Goal: Transaction & Acquisition: Purchase product/service

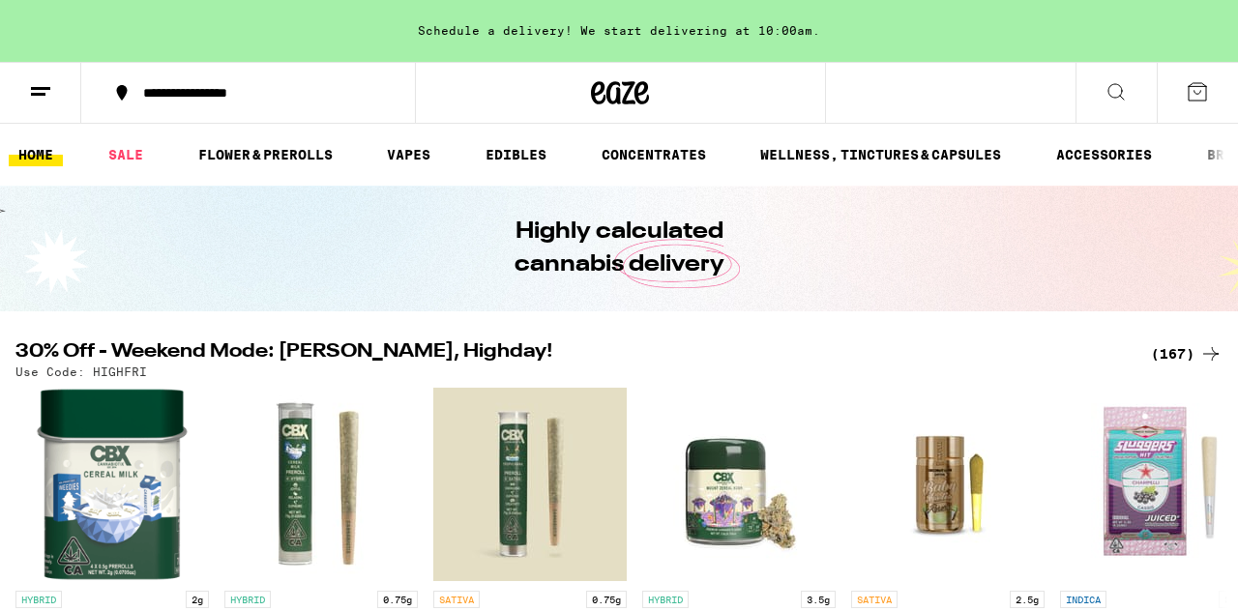
scroll to position [0, 1]
click at [413, 149] on link "VAPES" at bounding box center [407, 154] width 63 height 23
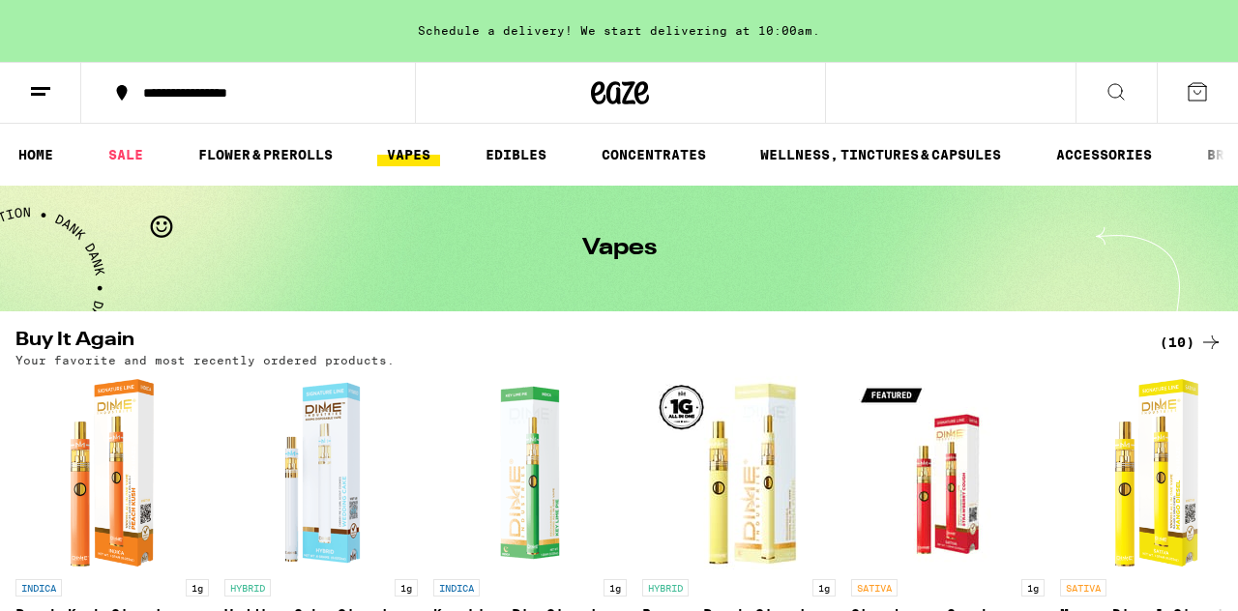
click at [531, 151] on link "EDIBLES" at bounding box center [516, 154] width 80 height 23
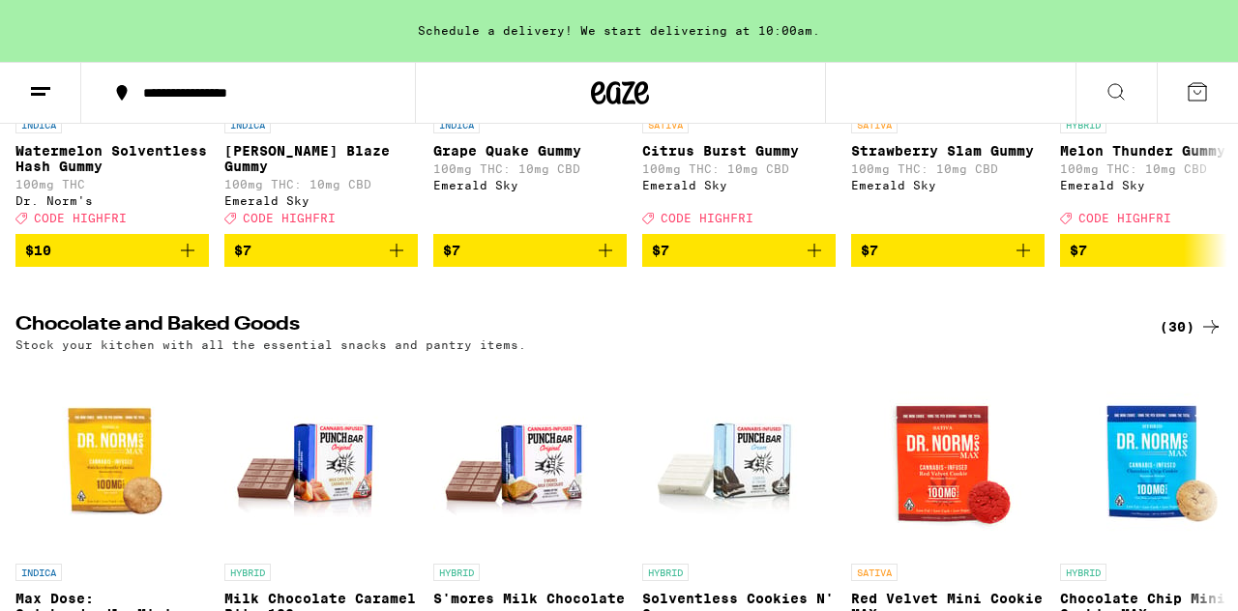
scroll to position [435, 0]
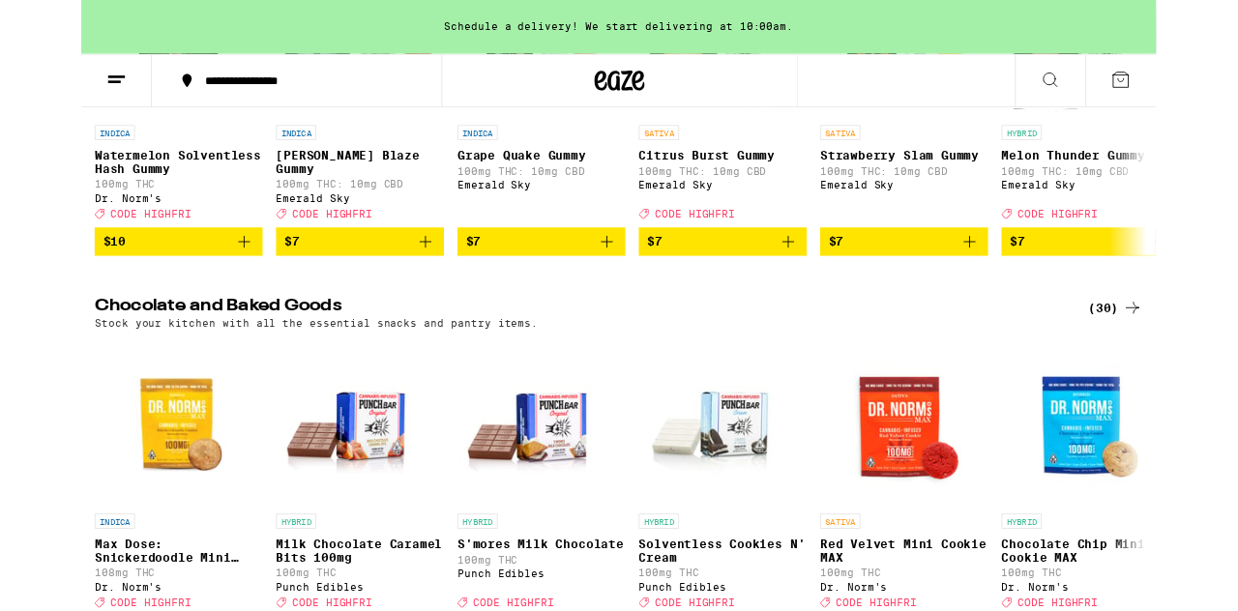
click at [1176, 367] on div "(30)" at bounding box center [1191, 354] width 63 height 23
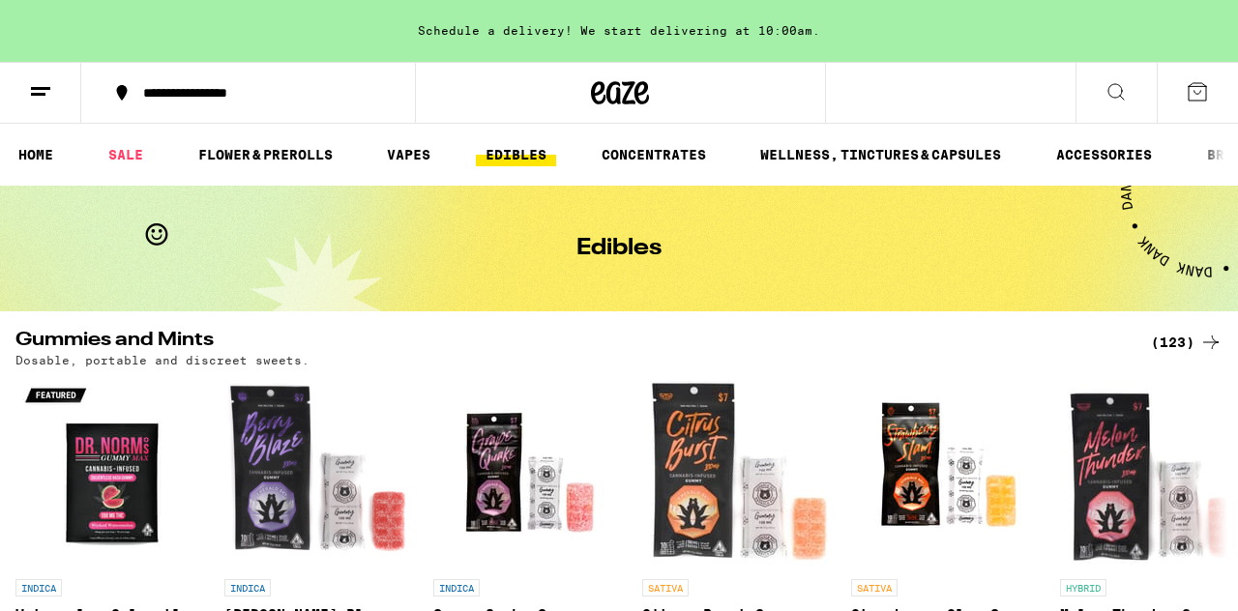
click at [1180, 341] on div "(123)" at bounding box center [1187, 342] width 72 height 23
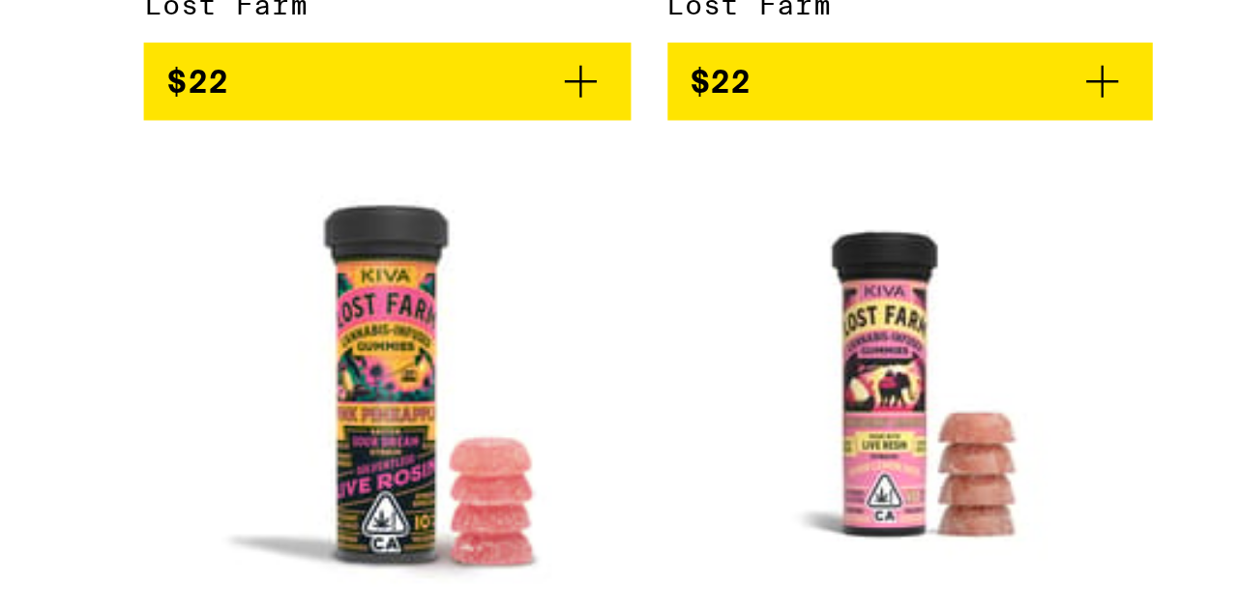
scroll to position [10530, 0]
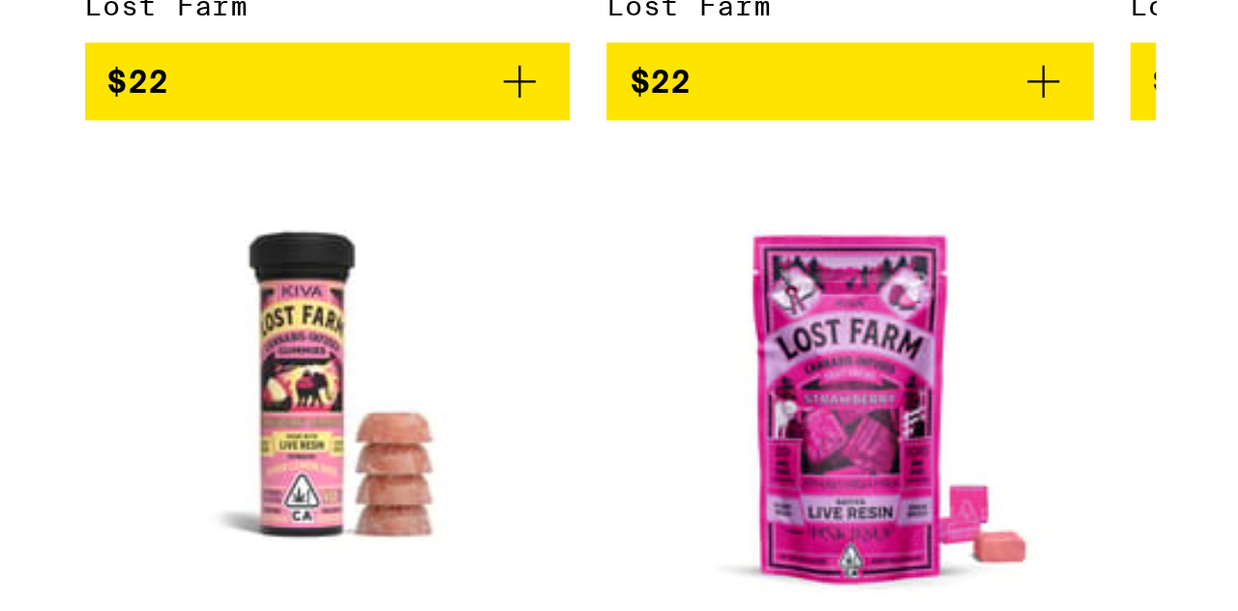
click at [983, 155] on img "Open page for Mango Jack Herer THCv 10:5 Chews from Lost Farm" at bounding box center [898, 57] width 193 height 193
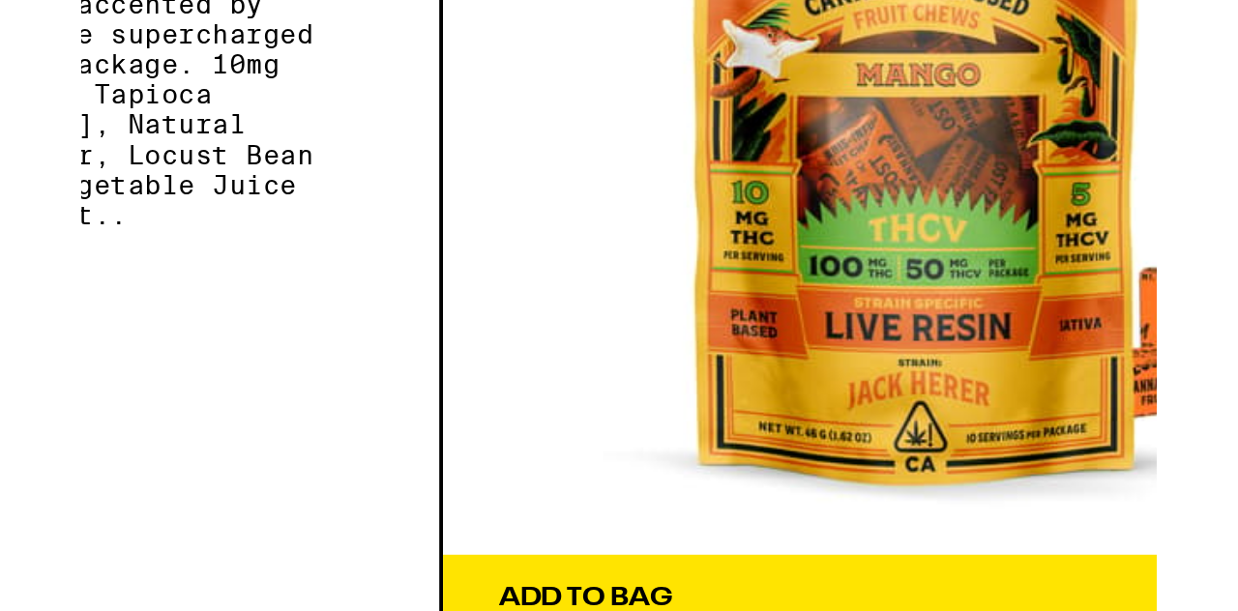
scroll to position [10531, 0]
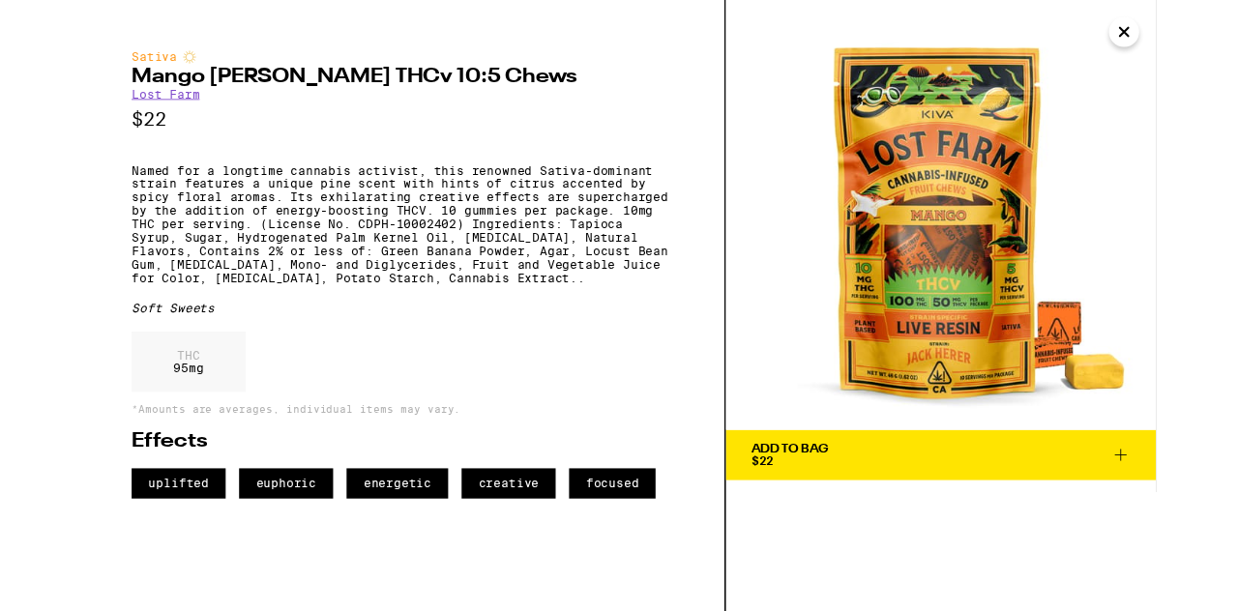
click at [1205, 52] on button "Close" at bounding box center [1201, 36] width 35 height 35
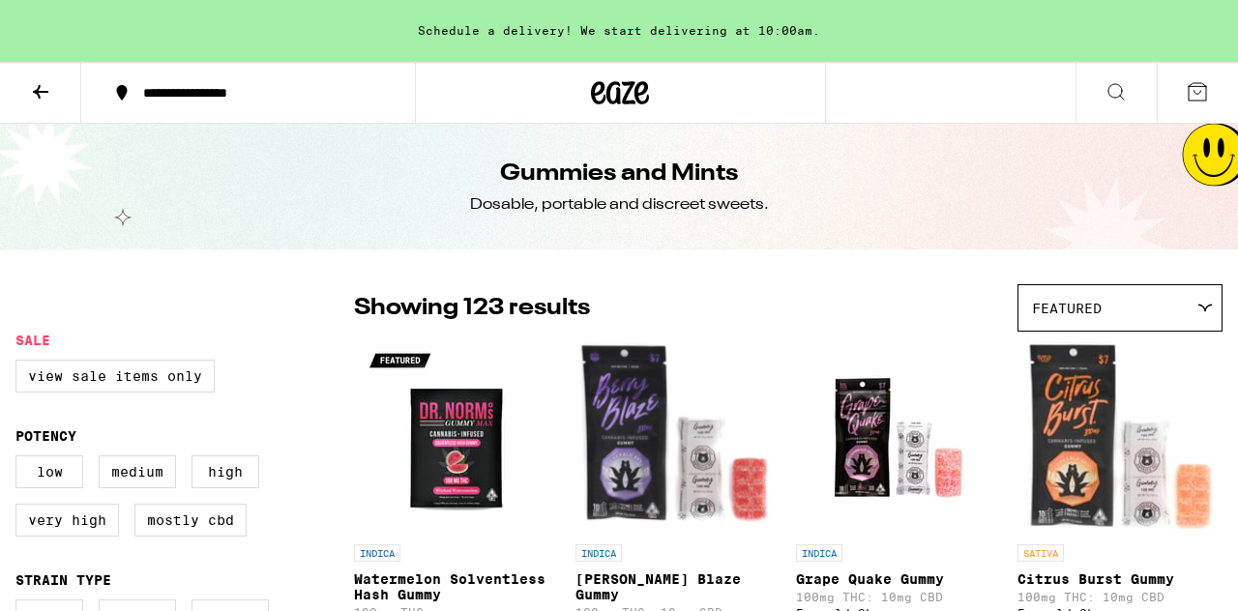
click at [38, 97] on icon at bounding box center [40, 91] width 23 height 23
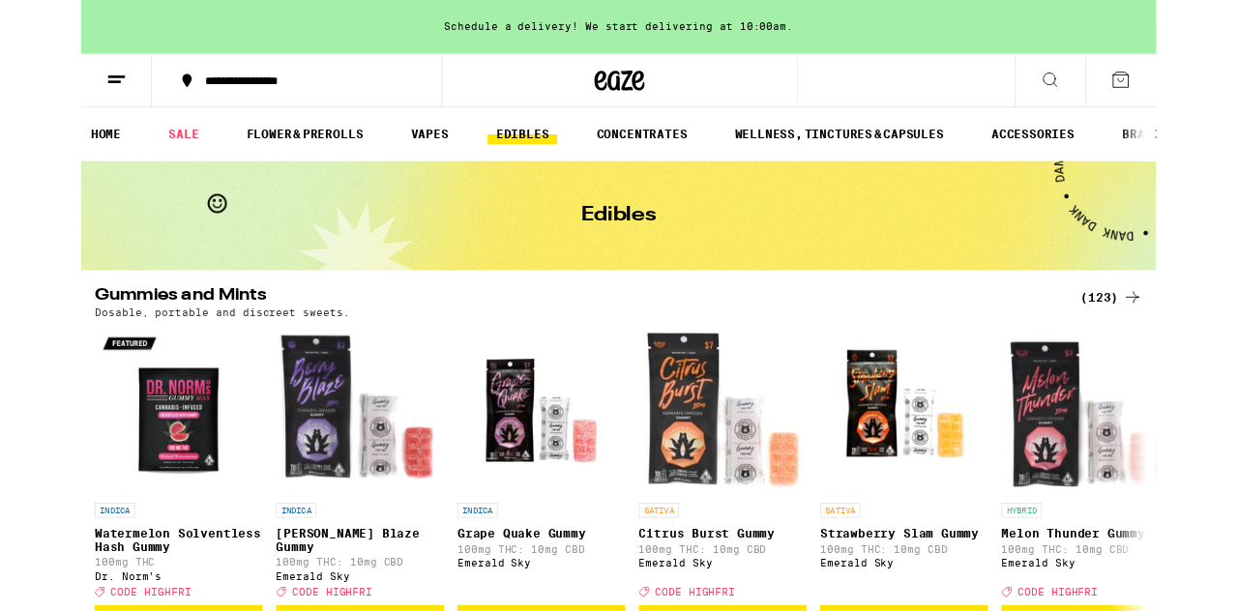
scroll to position [0, 6]
click at [923, 149] on link "WELLNESS, TINCTURES & CAPSULES" at bounding box center [875, 154] width 260 height 23
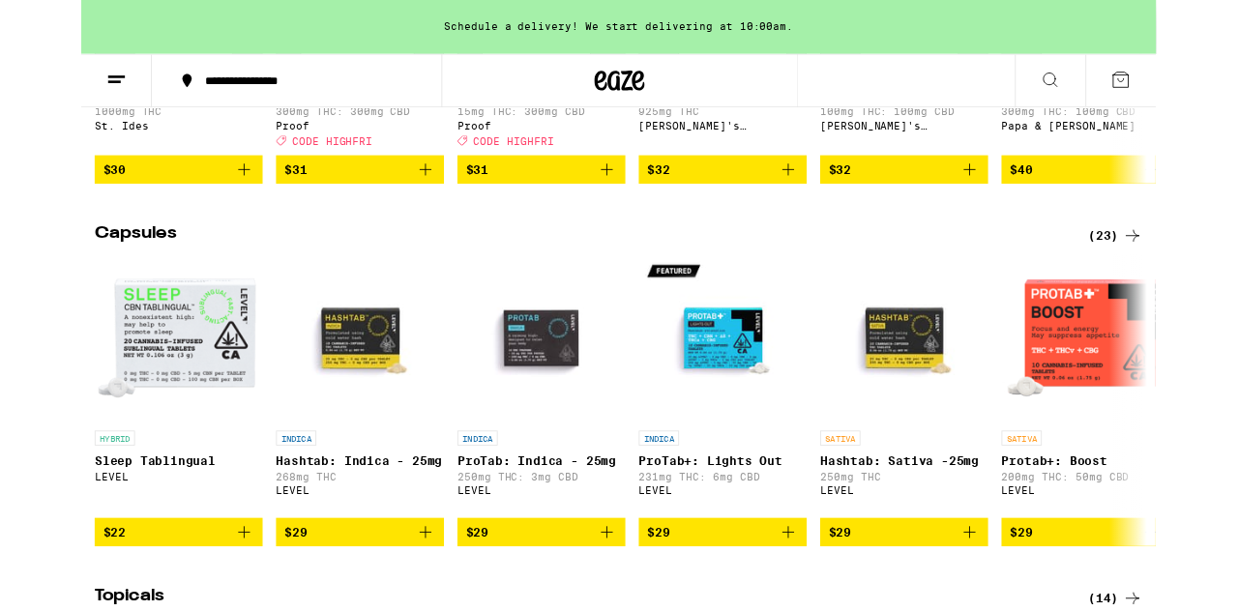
scroll to position [1410, 0]
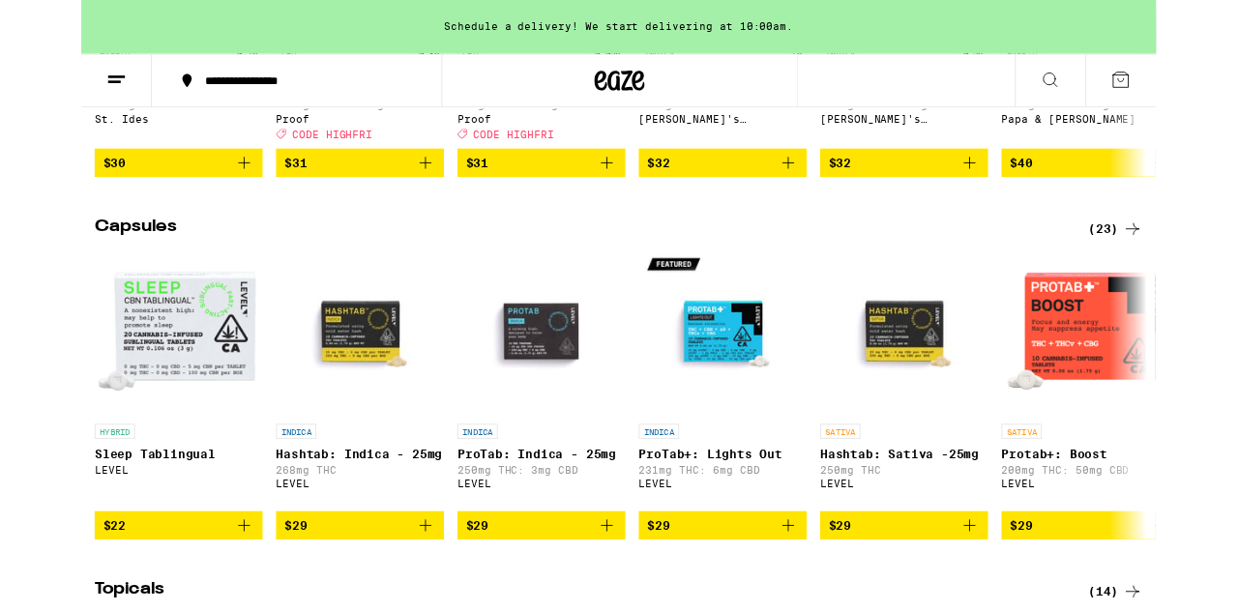
click at [727, 610] on div "Buy It Again (3) Your favorite and most recently ordered products. INDICA ProTa…" at bounding box center [619, 165] width 1238 height 2491
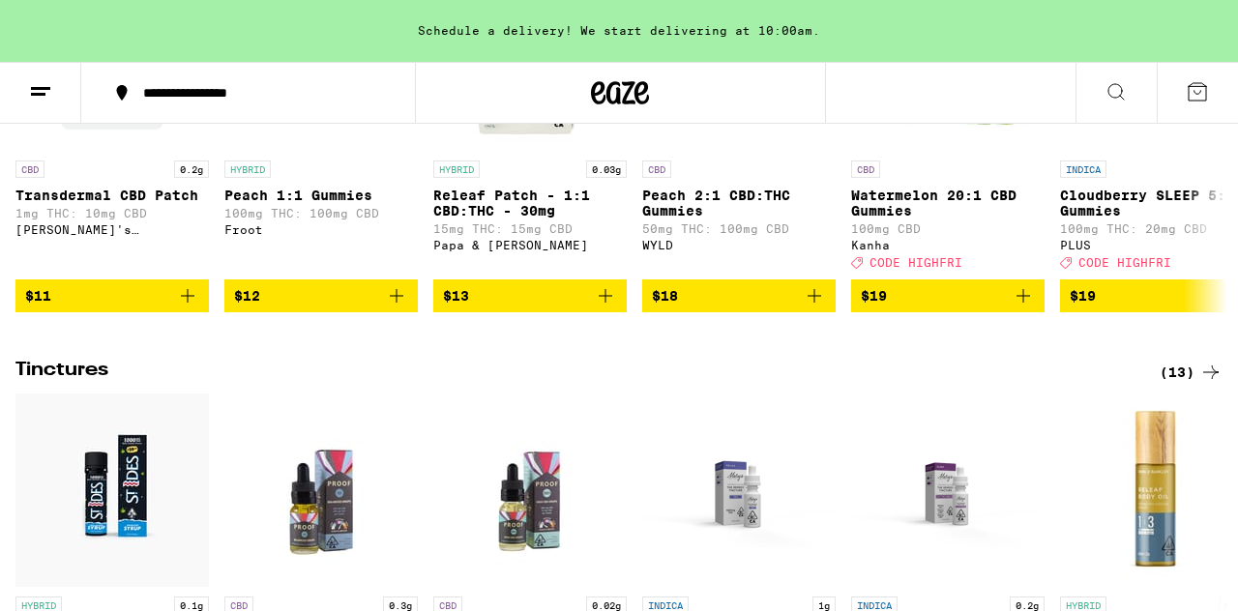
scroll to position [866, 0]
